Goal: Transaction & Acquisition: Purchase product/service

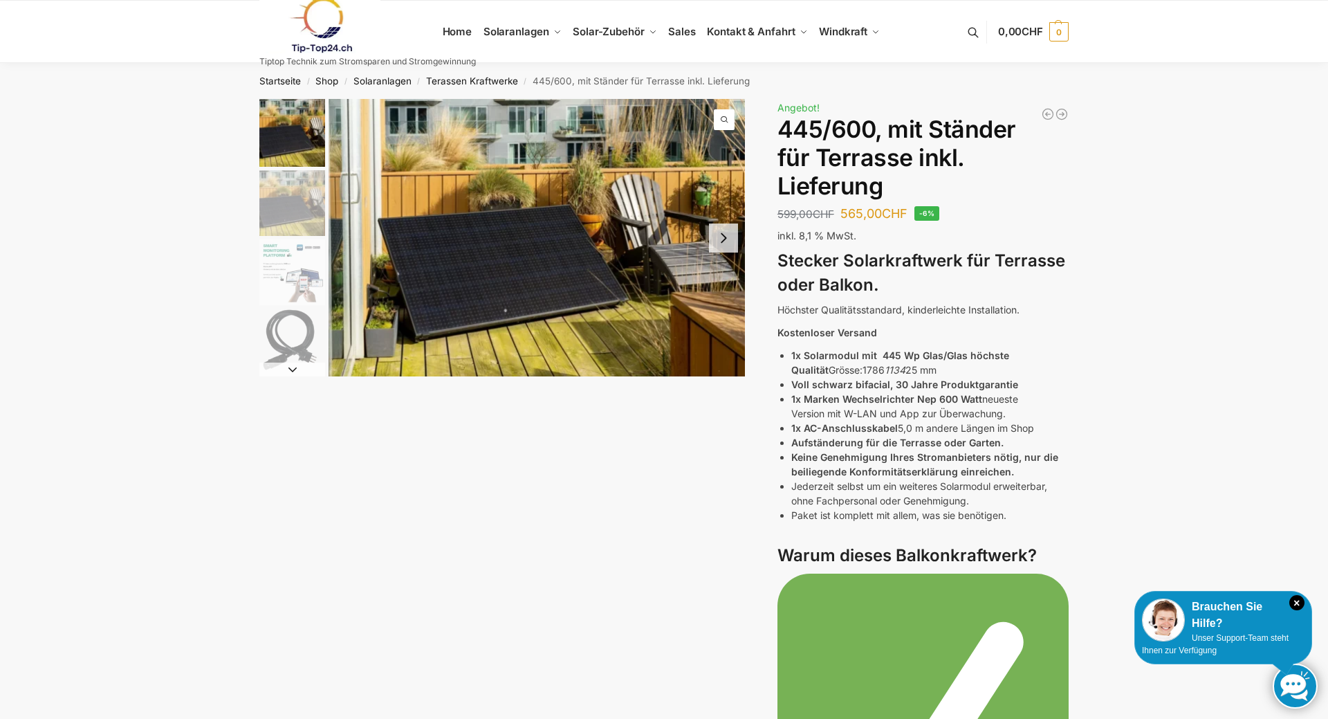
click at [565, 304] on img "1 / 11" at bounding box center [536, 237] width 416 height 277
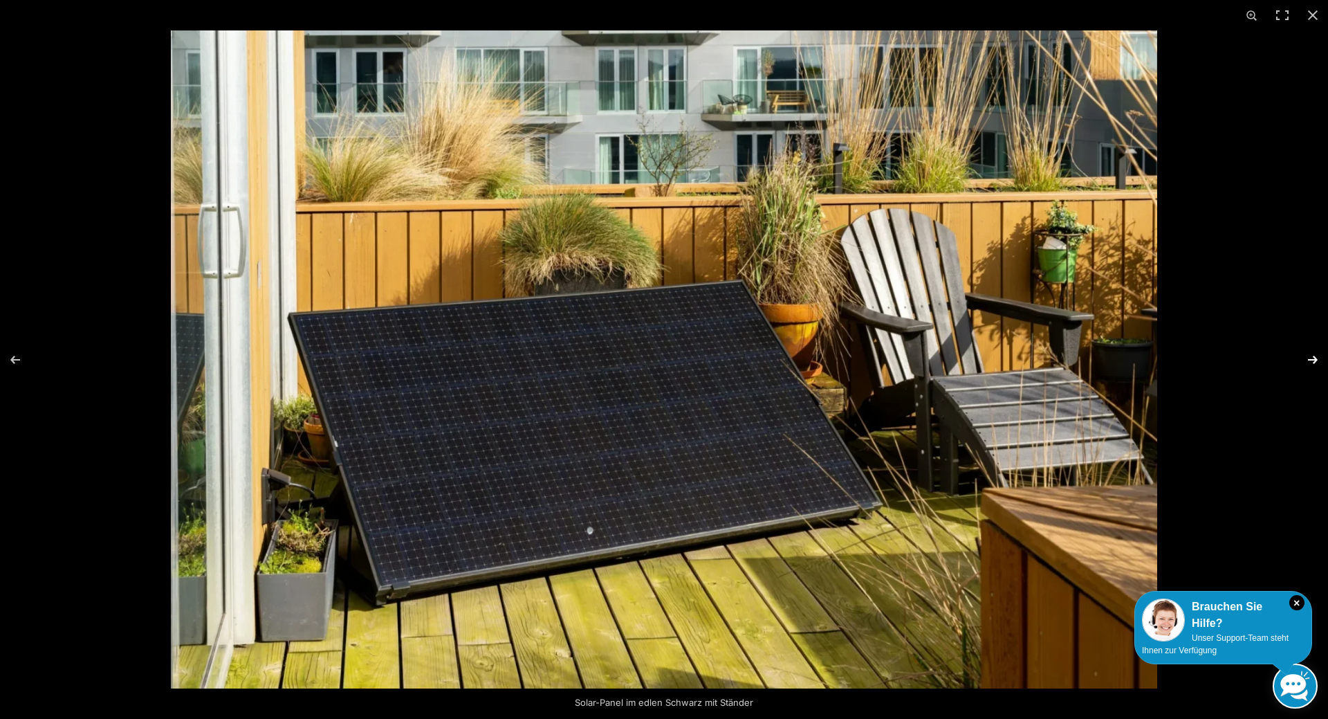
click at [1309, 355] on button "Next (arrow right)" at bounding box center [1303, 359] width 48 height 69
click at [1310, 358] on button "Next (arrow right)" at bounding box center [1303, 359] width 48 height 69
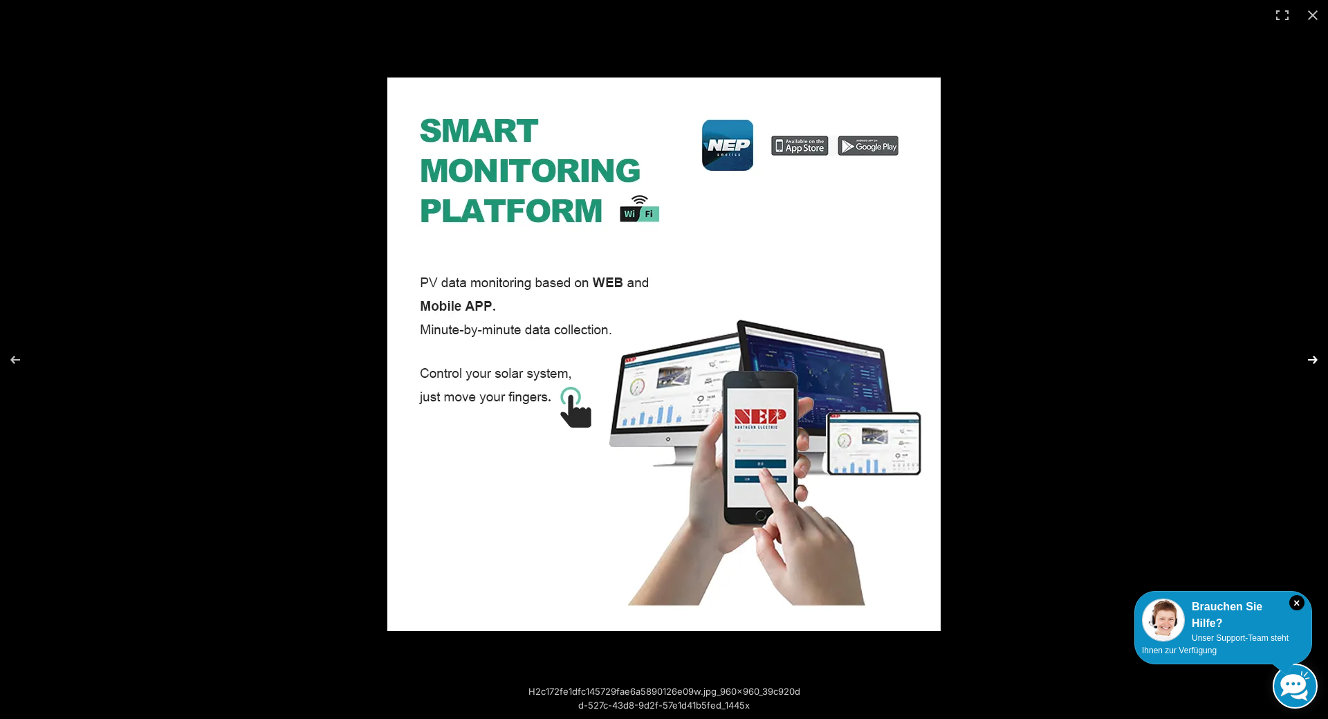
click at [1310, 358] on button "Next (arrow right)" at bounding box center [1303, 359] width 48 height 69
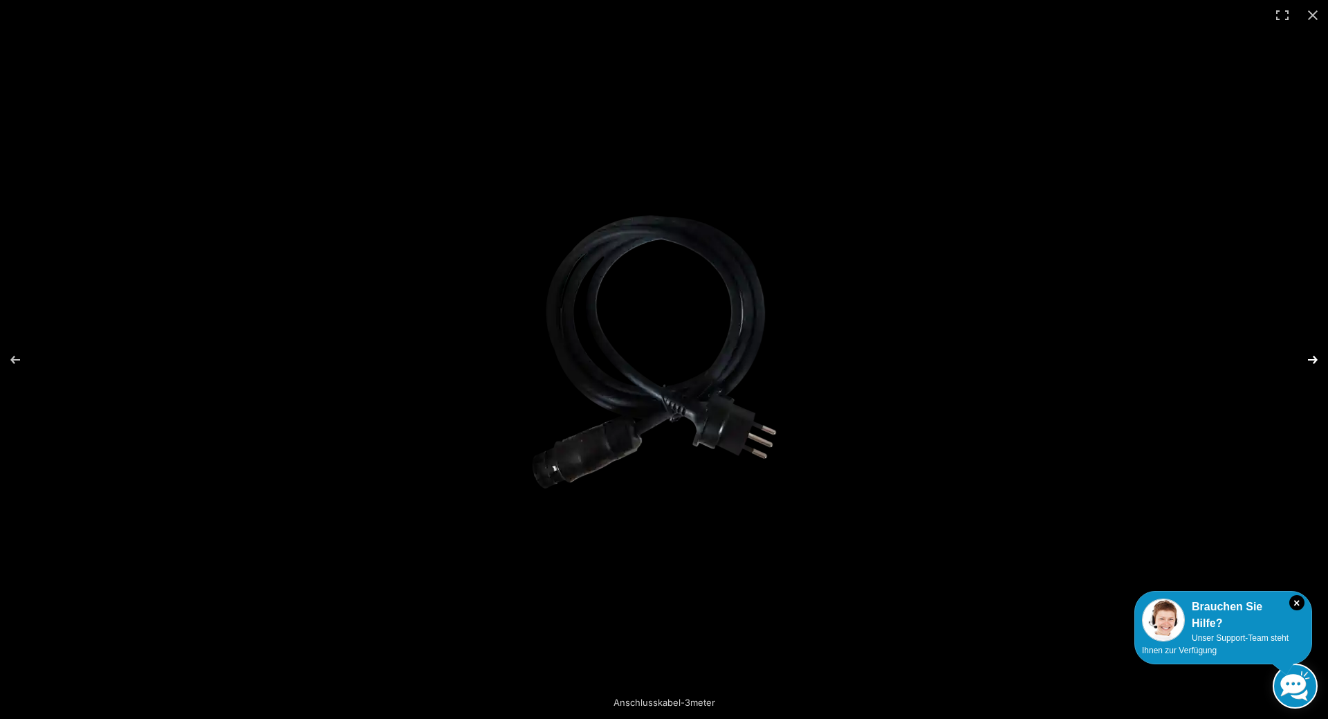
click at [1310, 358] on button "Next (arrow right)" at bounding box center [1303, 359] width 48 height 69
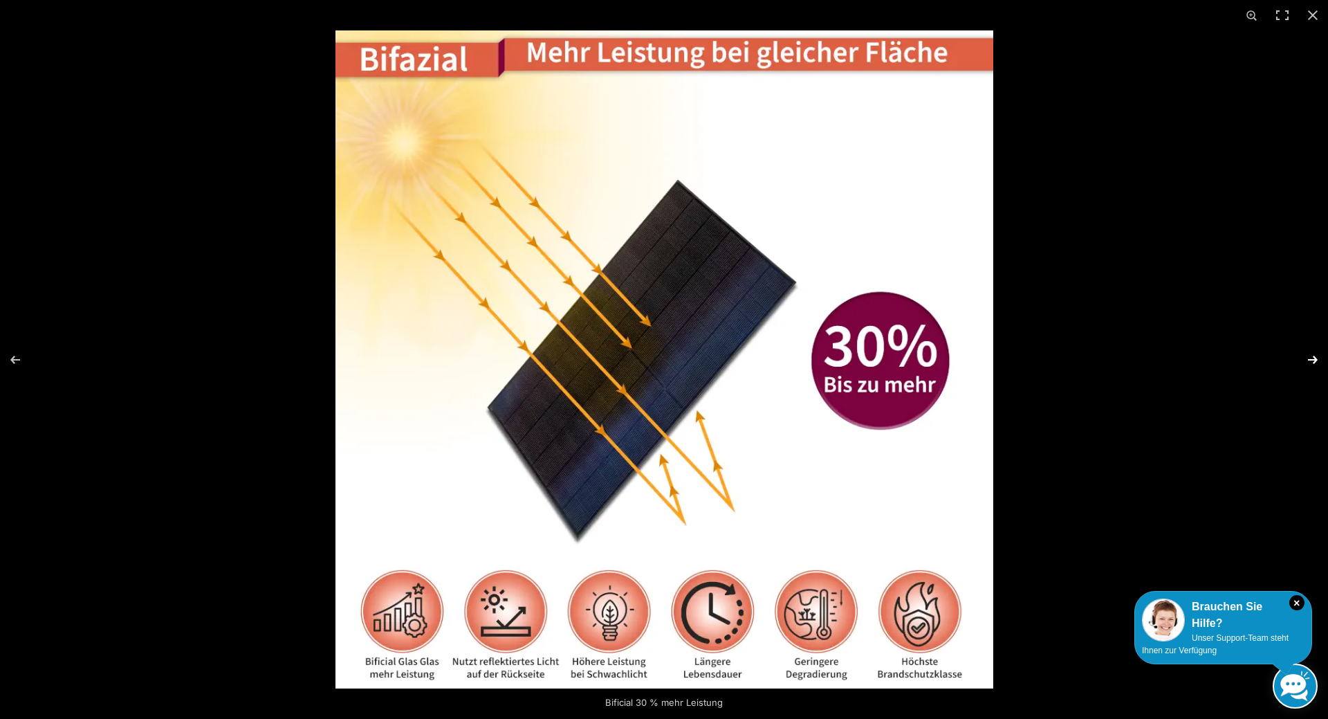
click at [1310, 358] on button "Next (arrow right)" at bounding box center [1303, 359] width 48 height 69
